Goal: Task Accomplishment & Management: Use online tool/utility

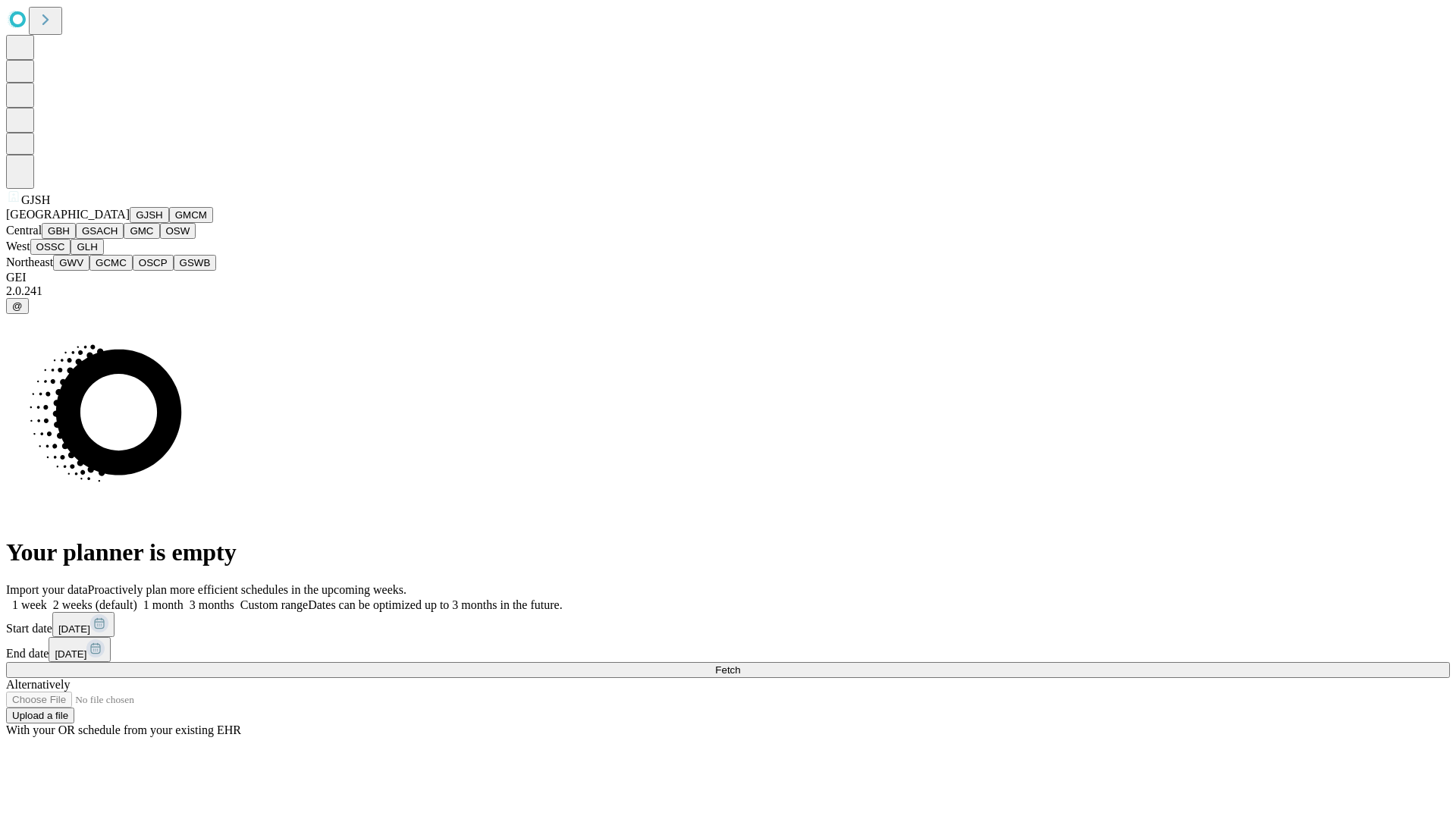
click at [130, 223] on button "GJSH" at bounding box center [149, 215] width 39 height 16
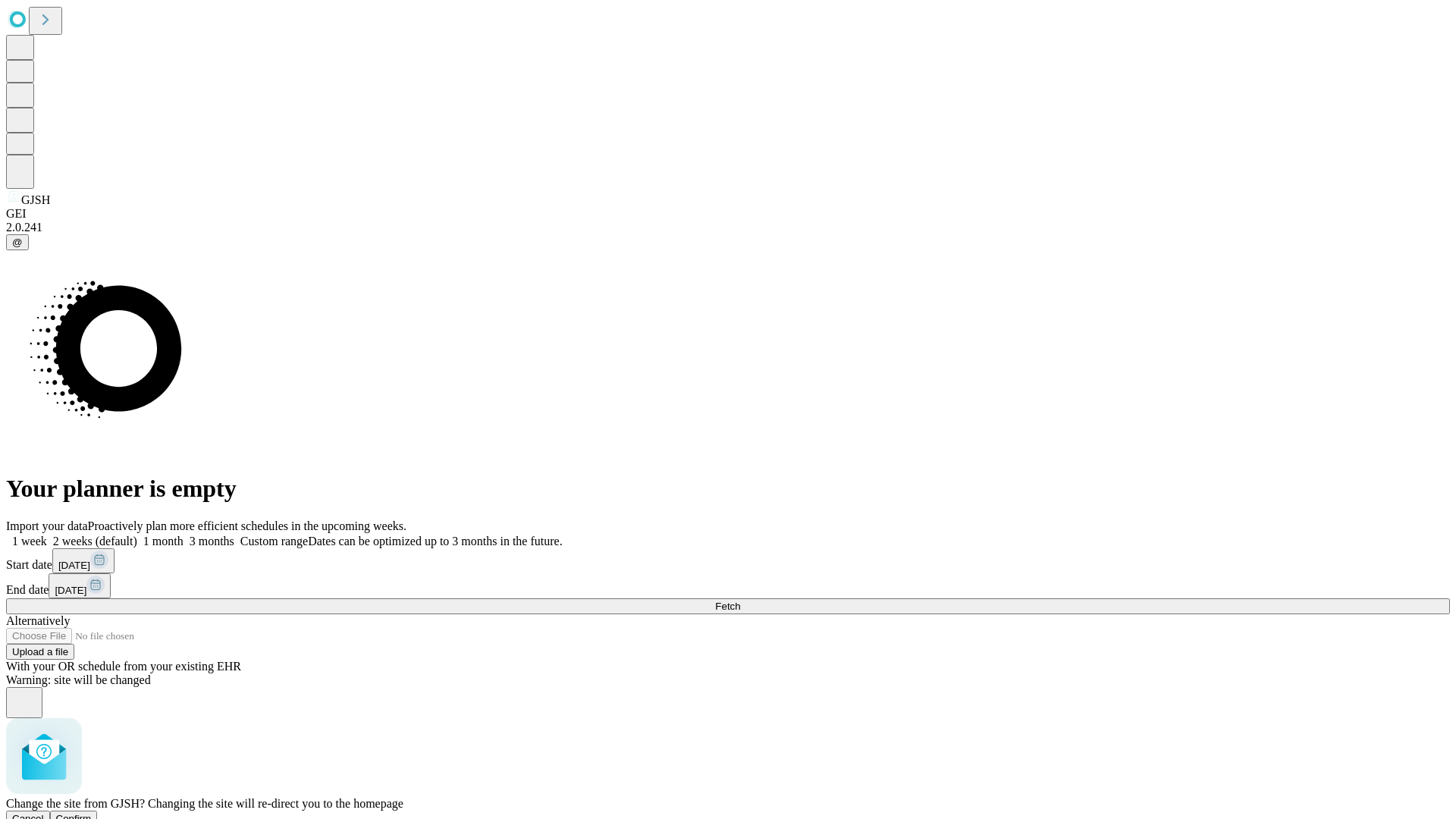
click at [91, 813] on span "Confirm" at bounding box center [73, 818] width 36 height 11
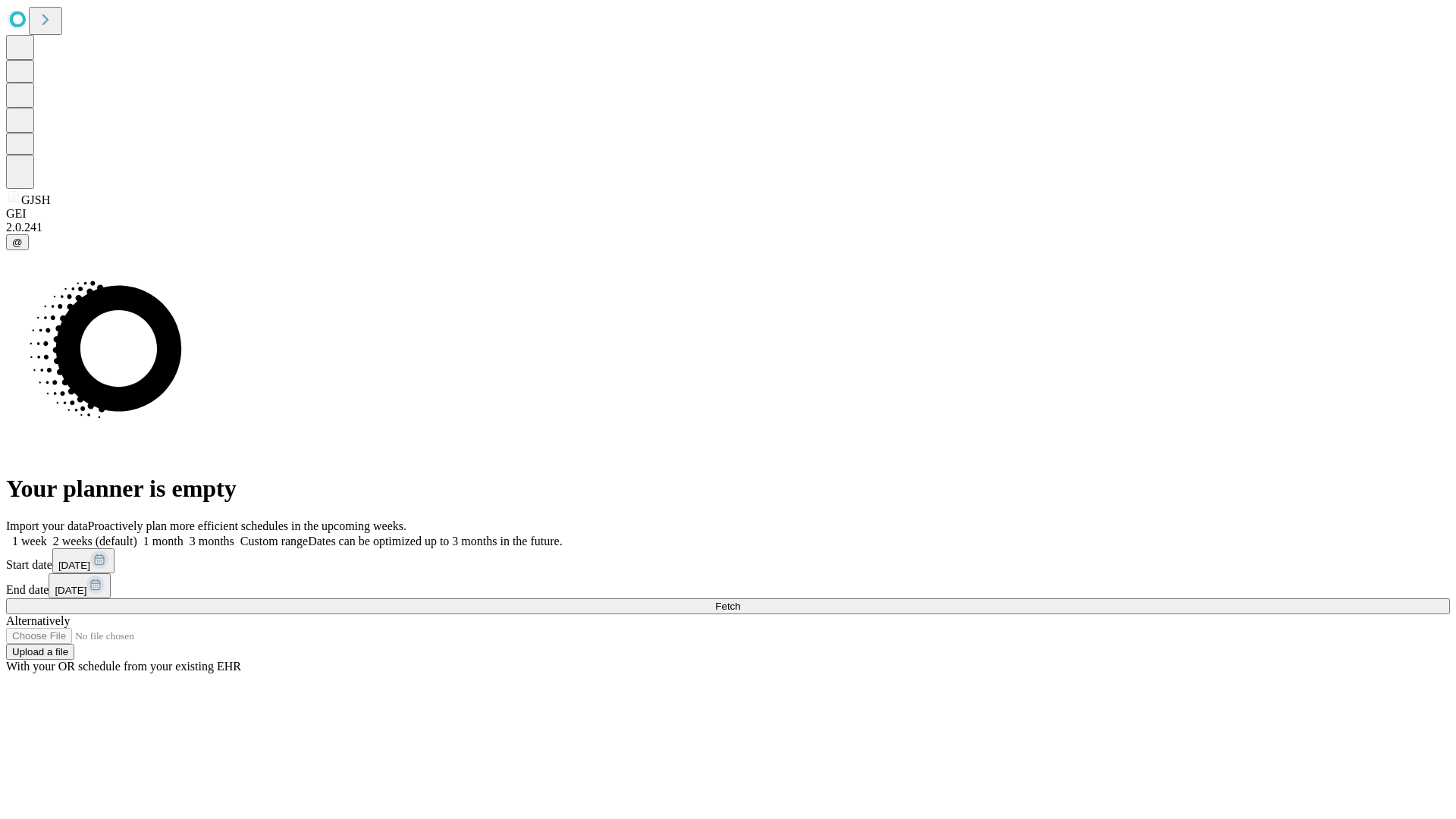
click at [138, 534] on label "2 weeks (default)" at bounding box center [92, 540] width 91 height 13
click at [740, 601] on span "Fetch" at bounding box center [728, 606] width 25 height 11
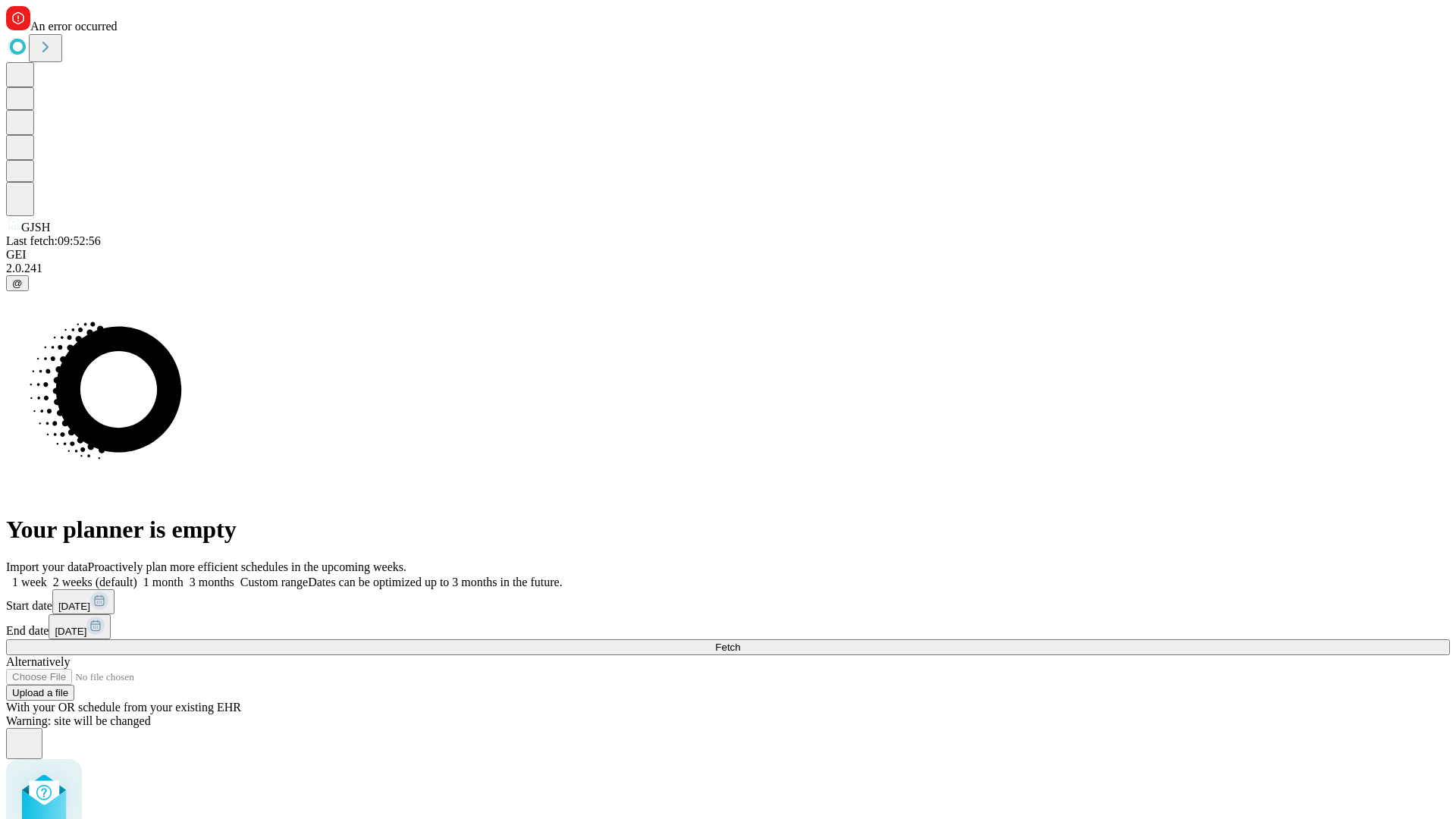
click at [138, 575] on label "2 weeks (default)" at bounding box center [92, 581] width 91 height 13
click at [740, 641] on span "Fetch" at bounding box center [728, 647] width 25 height 11
click at [138, 575] on label "2 weeks (default)" at bounding box center [92, 581] width 91 height 13
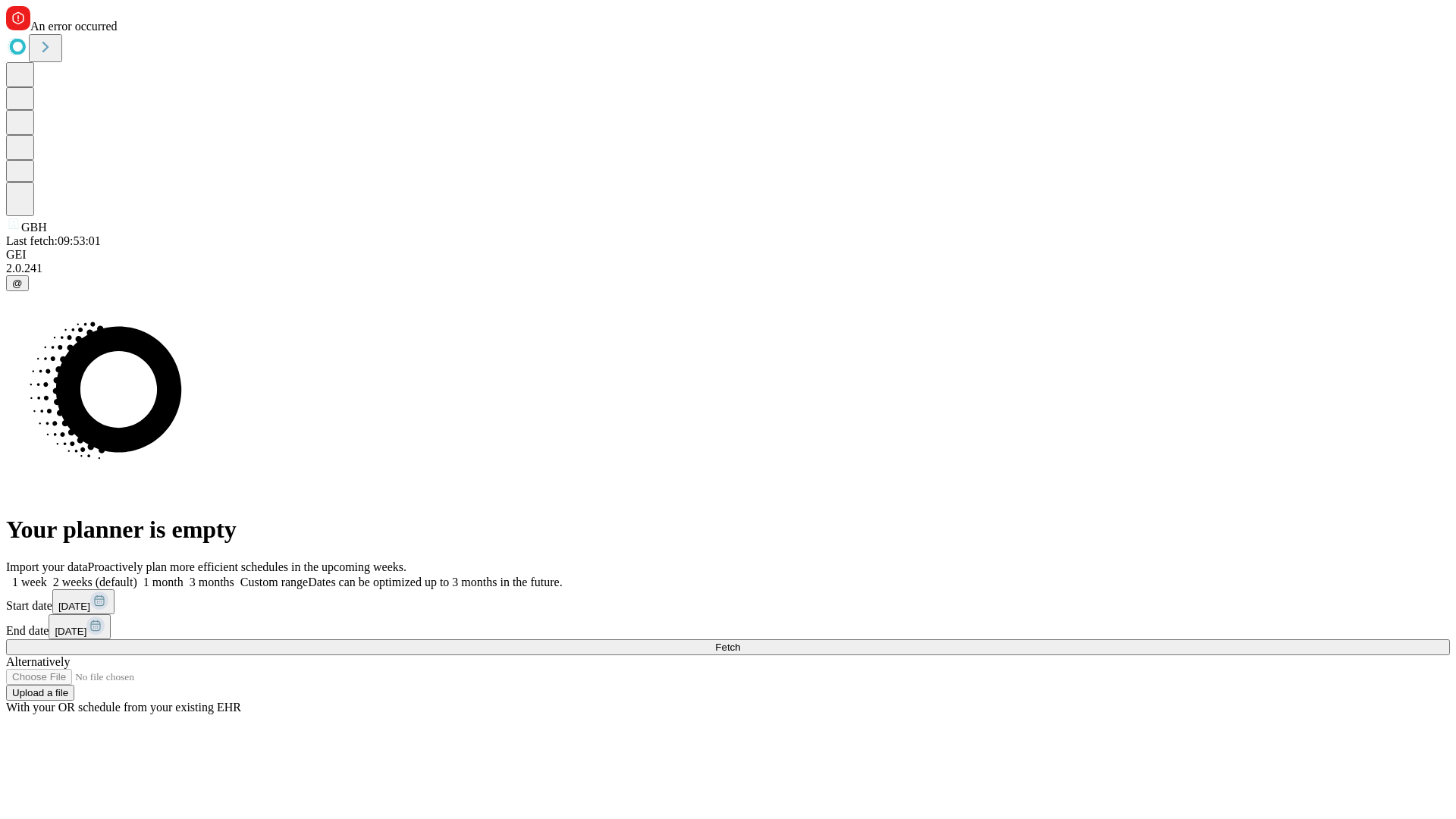
click at [740, 641] on span "Fetch" at bounding box center [728, 647] width 25 height 11
click at [138, 575] on label "2 weeks (default)" at bounding box center [92, 581] width 91 height 13
click at [740, 641] on span "Fetch" at bounding box center [728, 647] width 25 height 11
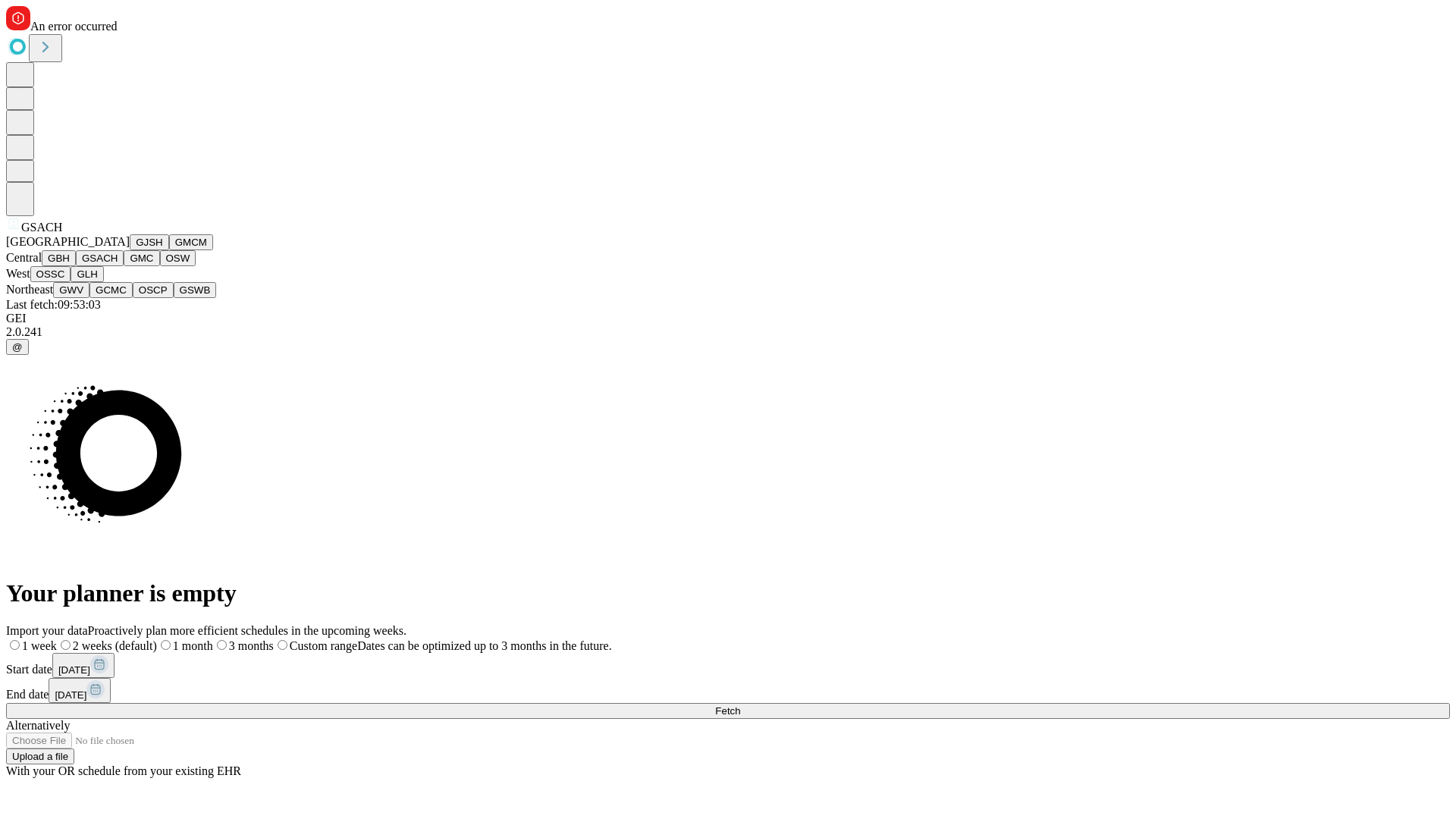
click at [124, 266] on button "GMC" at bounding box center [141, 258] width 36 height 16
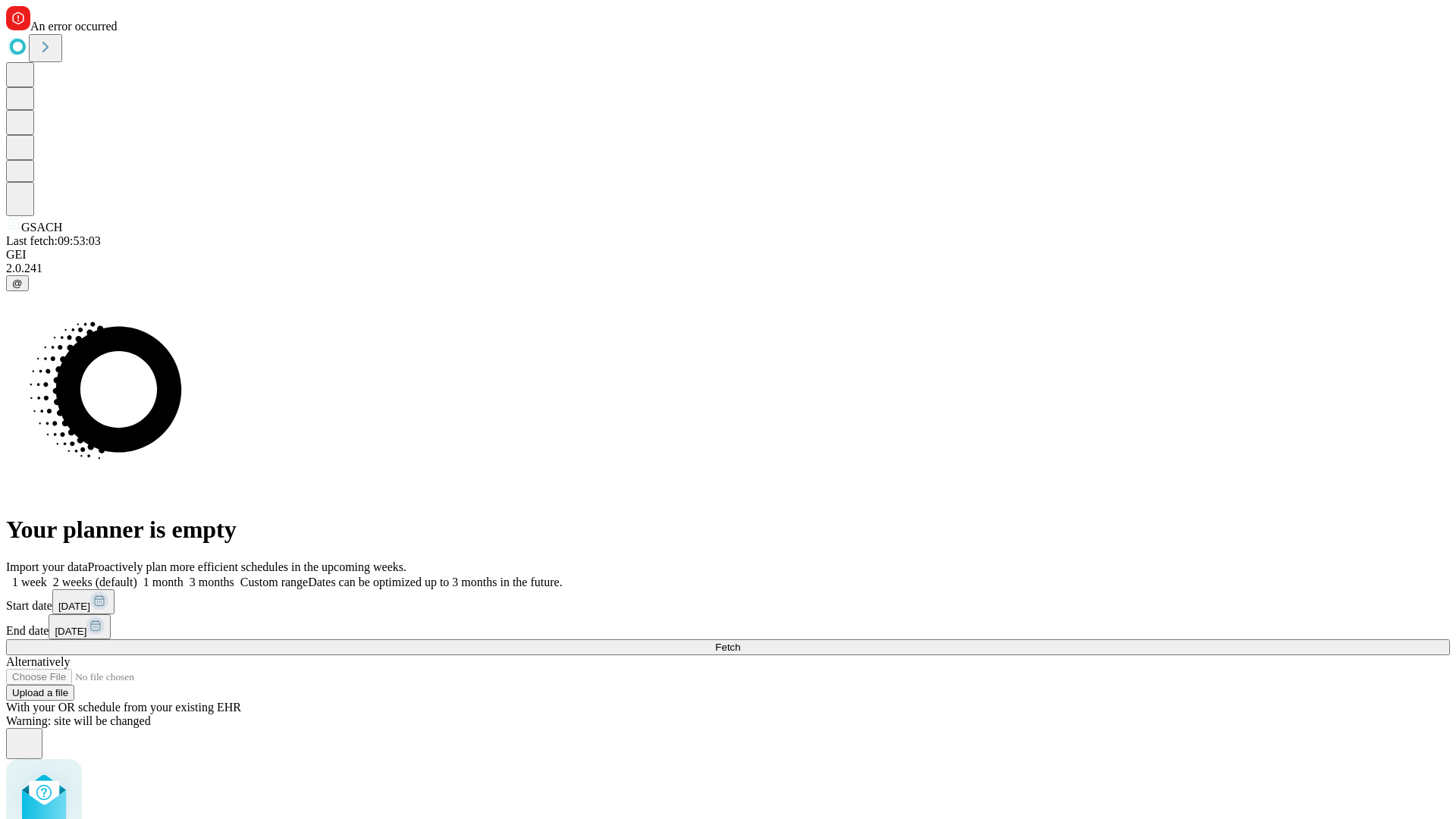
click at [138, 575] on label "2 weeks (default)" at bounding box center [92, 581] width 91 height 13
click at [740, 641] on span "Fetch" at bounding box center [728, 647] width 25 height 11
click at [138, 575] on label "2 weeks (default)" at bounding box center [92, 581] width 91 height 13
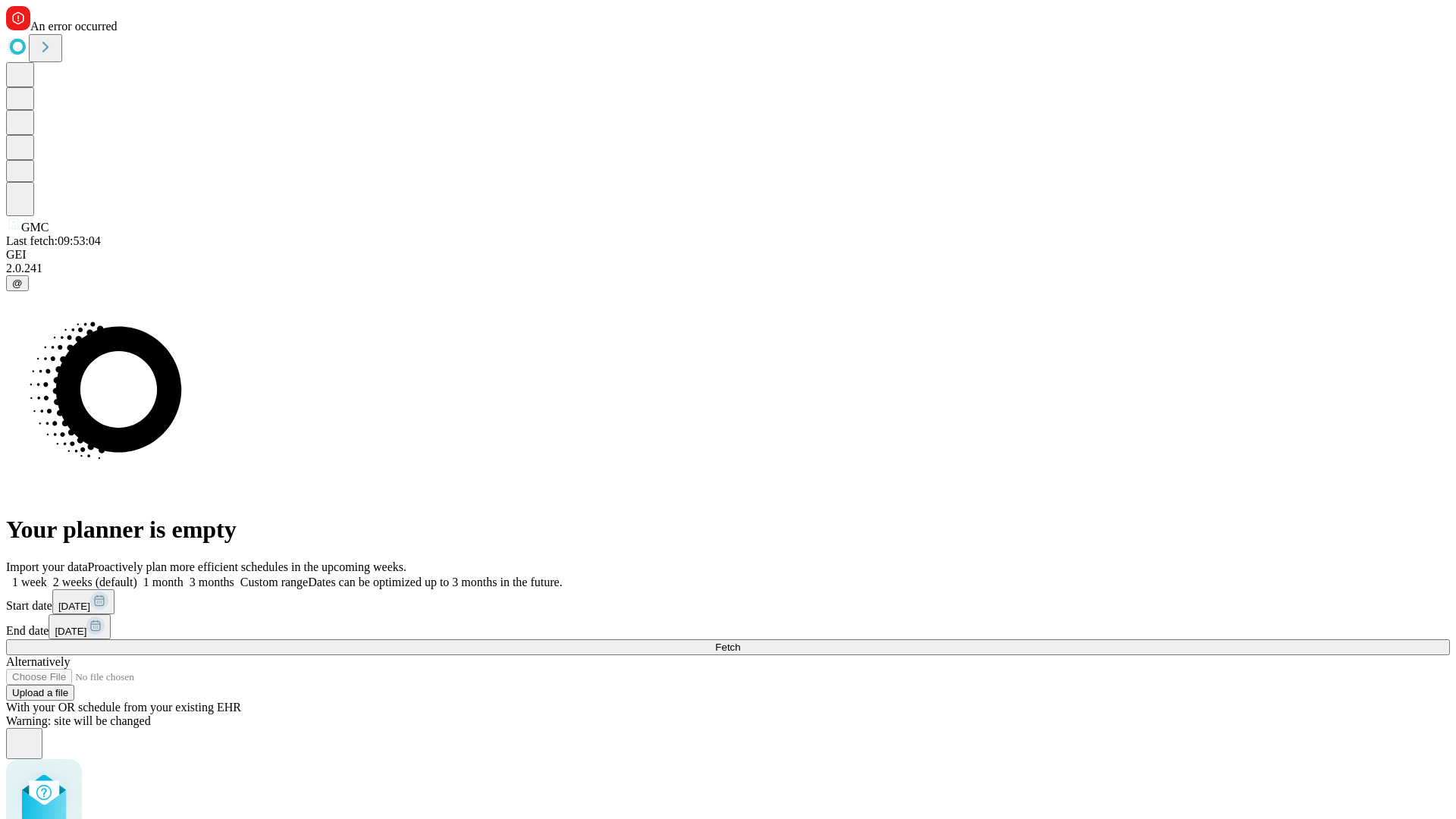
click at [740, 641] on span "Fetch" at bounding box center [728, 647] width 25 height 11
click at [138, 575] on label "2 weeks (default)" at bounding box center [92, 581] width 91 height 13
click at [740, 641] on span "Fetch" at bounding box center [728, 647] width 25 height 11
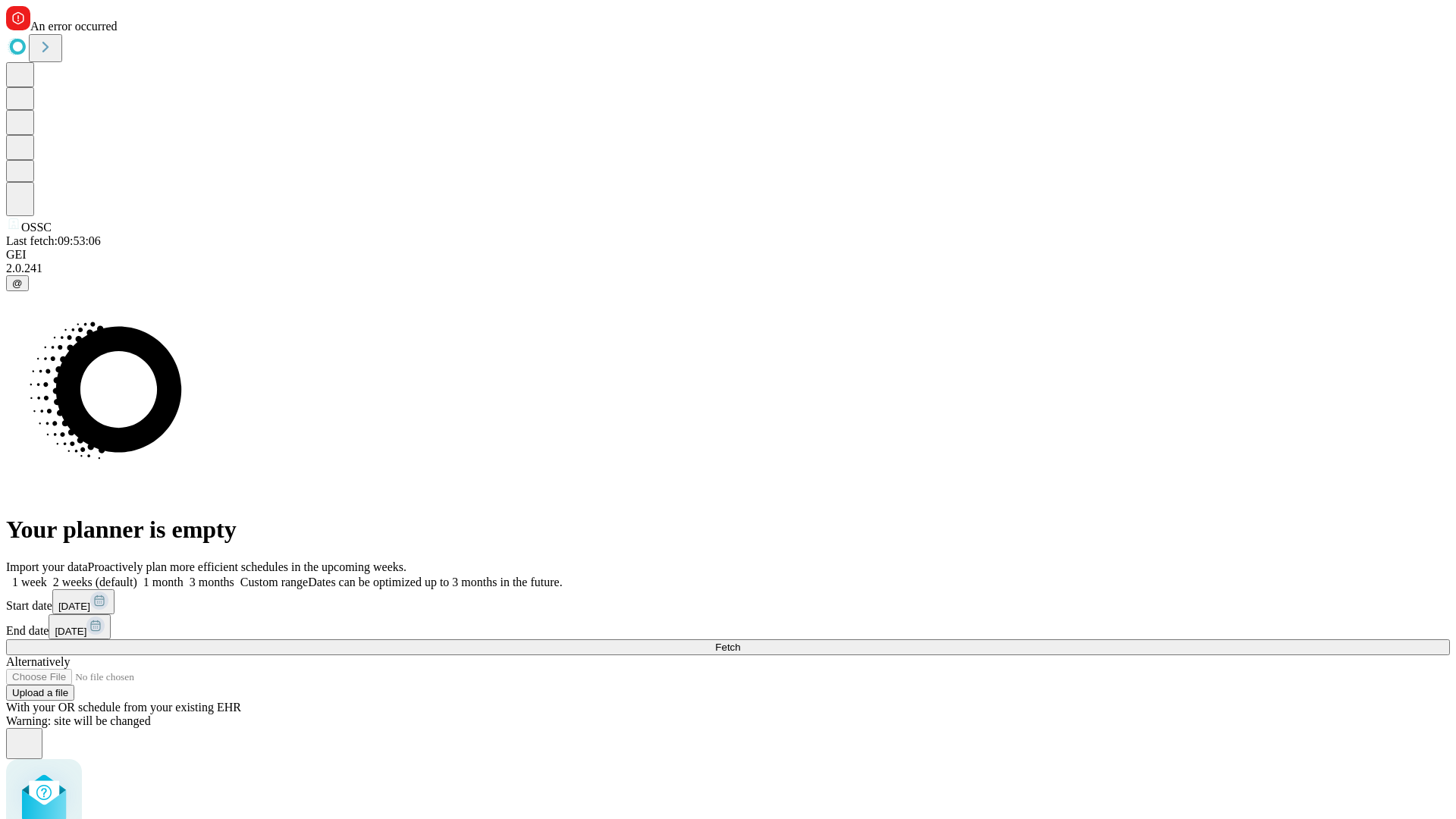
click at [138, 575] on label "2 weeks (default)" at bounding box center [92, 581] width 91 height 13
click at [740, 641] on span "Fetch" at bounding box center [728, 647] width 25 height 11
